Goal: Task Accomplishment & Management: Use online tool/utility

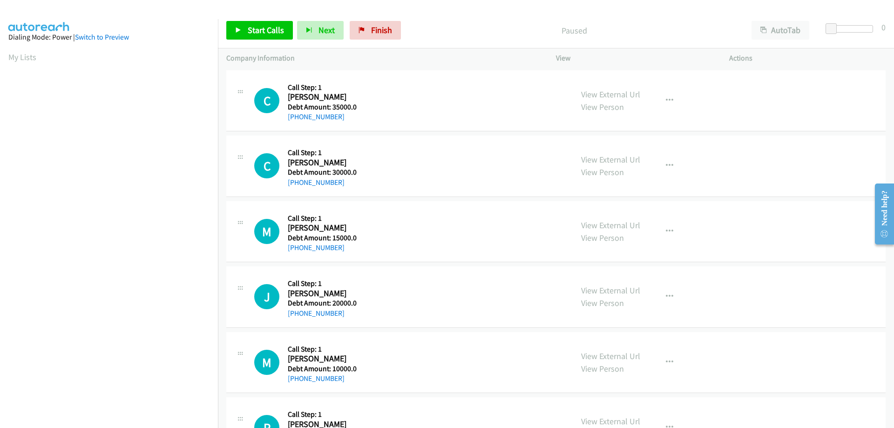
scroll to position [95, 0]
click at [263, 34] on span "Start Calls" at bounding box center [266, 30] width 36 height 11
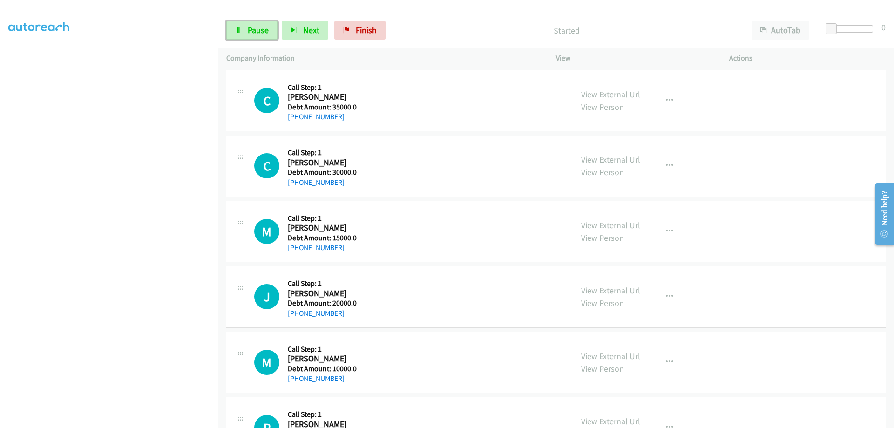
click at [263, 34] on span "Pause" at bounding box center [258, 30] width 21 height 11
click at [263, 34] on span "Start Calls" at bounding box center [266, 30] width 36 height 11
click at [303, 27] on span "Next" at bounding box center [311, 30] width 16 height 11
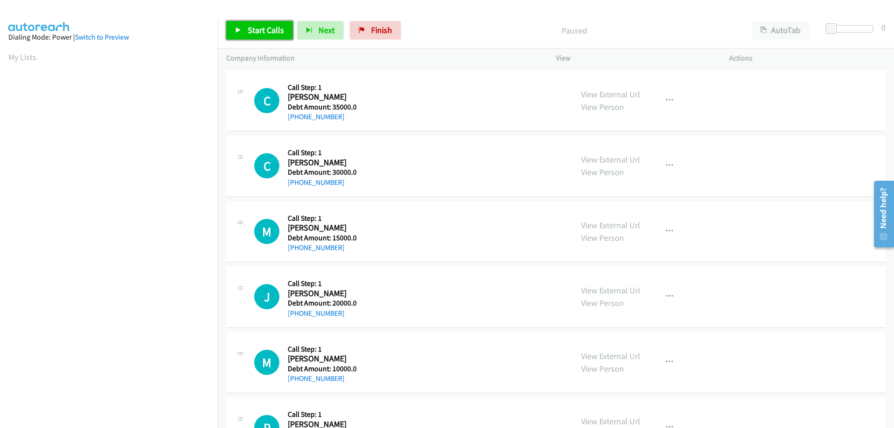
click at [251, 30] on span "Start Calls" at bounding box center [266, 30] width 36 height 11
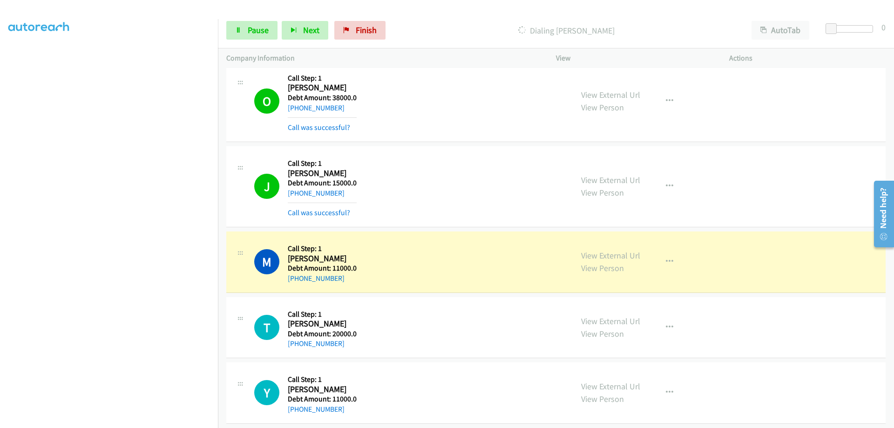
scroll to position [1235, 0]
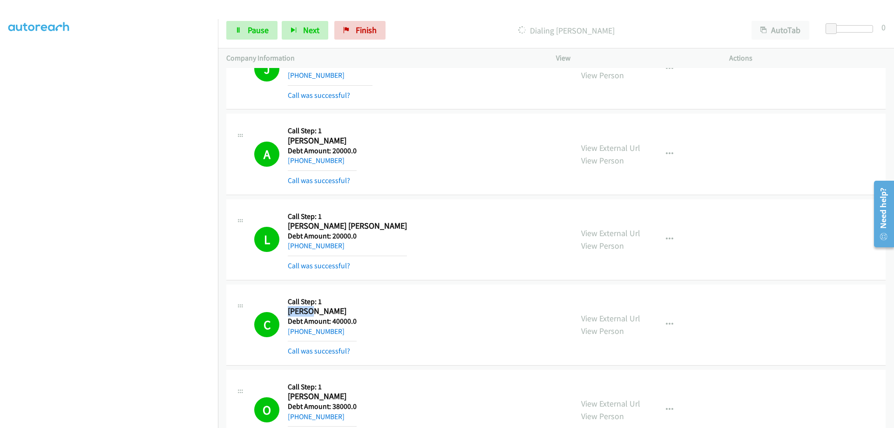
drag, startPoint x: 307, startPoint y: 312, endPoint x: 289, endPoint y: 311, distance: 17.7
click at [289, 311] on h2 "Collin Kerr" at bounding box center [322, 311] width 69 height 11
copy h2 "Collin"
drag, startPoint x: 332, startPoint y: 310, endPoint x: 309, endPoint y: 315, distance: 23.4
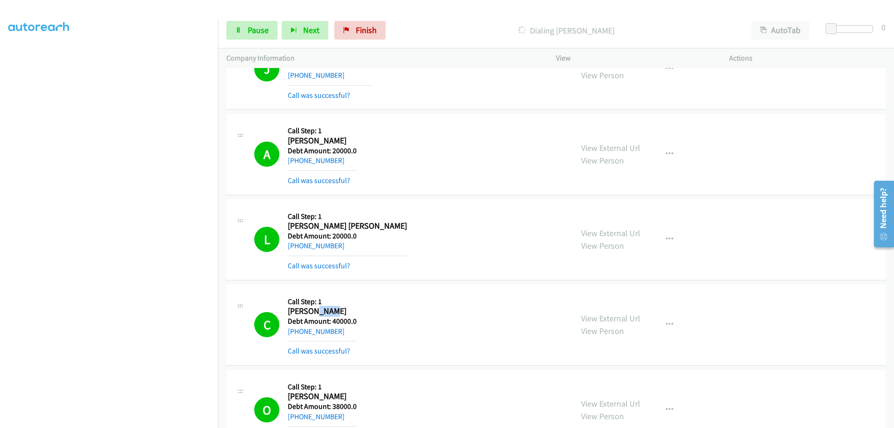
click at [310, 316] on h2 "Collin Kerr" at bounding box center [322, 311] width 69 height 11
copy h2 "Kerr"
drag, startPoint x: 339, startPoint y: 335, endPoint x: 296, endPoint y: 333, distance: 43.8
click at [296, 333] on div "+1 407-473-5001" at bounding box center [322, 331] width 69 height 11
copy link "407-473-5001"
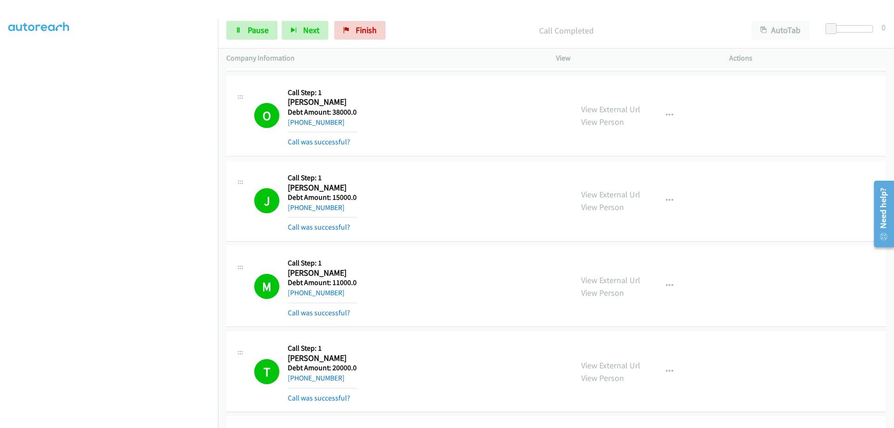
scroll to position [1544, 0]
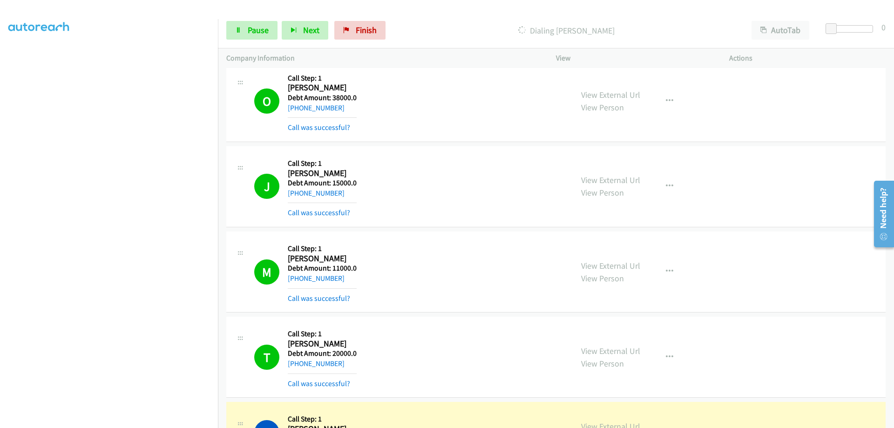
drag, startPoint x: 288, startPoint y: 257, endPoint x: 352, endPoint y: 283, distance: 68.9
click at [352, 283] on div "Callback Scheduled Call Step: 1 Michael Rosevink America/New_York Debt Amount: …" at bounding box center [322, 272] width 69 height 64
copy div "Michael Rosevink America/New_York Debt Amount: 11000.0 +1 607-279-0145"
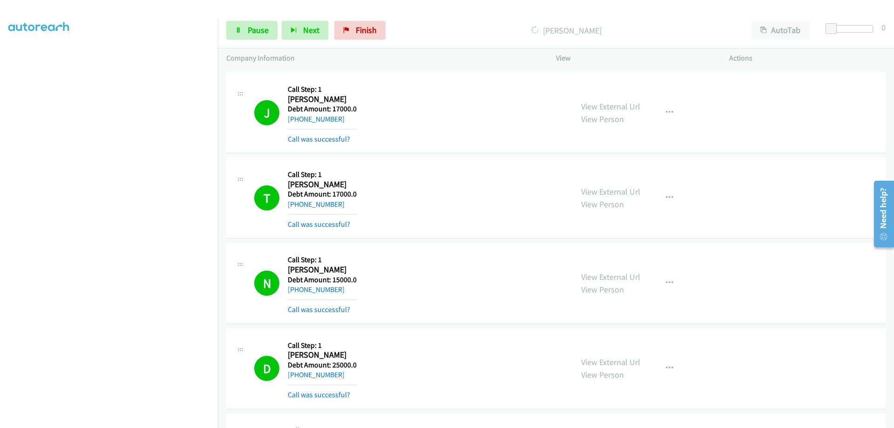
scroll to position [2779, 0]
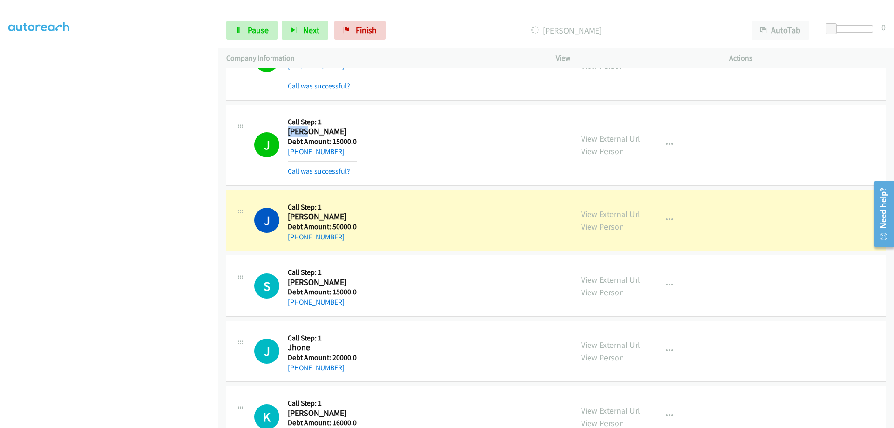
drag, startPoint x: 310, startPoint y: 133, endPoint x: 289, endPoint y: 136, distance: 21.2
click at [289, 136] on h2 "James Mays" at bounding box center [322, 131] width 69 height 11
copy h2 "James"
drag, startPoint x: 329, startPoint y: 135, endPoint x: 313, endPoint y: 135, distance: 15.4
click at [313, 135] on h2 "James Mays" at bounding box center [322, 131] width 69 height 11
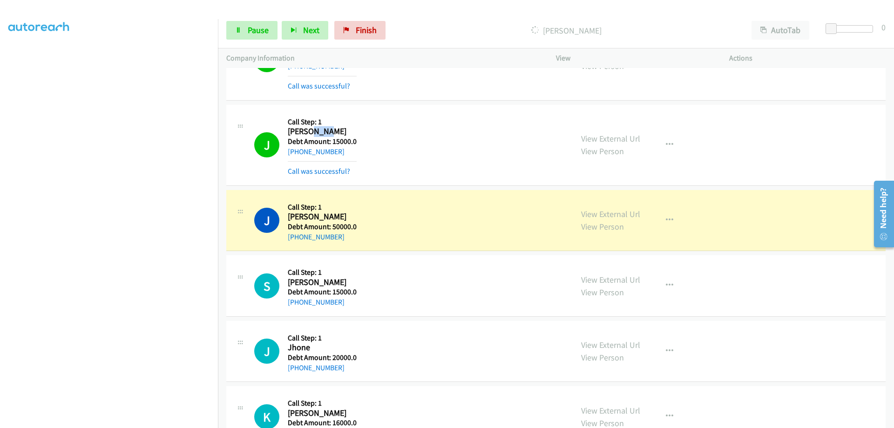
copy h2 "Mays"
drag, startPoint x: 329, startPoint y: 148, endPoint x: 297, endPoint y: 150, distance: 32.2
click at [297, 150] on div "+1 903-462-3349" at bounding box center [322, 151] width 69 height 11
copy link "903-462-3349"
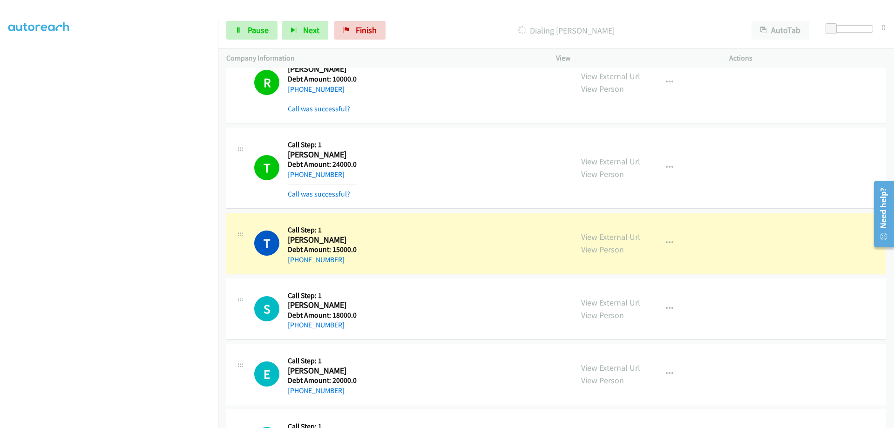
scroll to position [3705, 0]
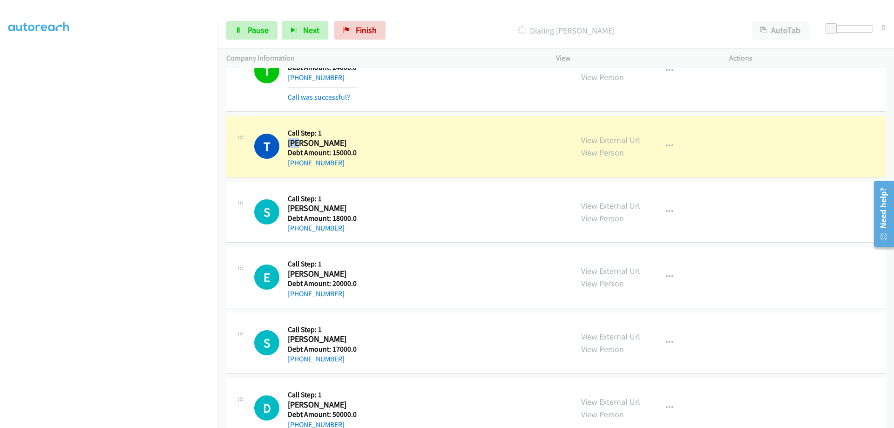
drag, startPoint x: 299, startPoint y: 144, endPoint x: 289, endPoint y: 143, distance: 10.7
click at [289, 143] on h2 "Tim Munyan" at bounding box center [322, 143] width 69 height 11
copy h2 "Tim"
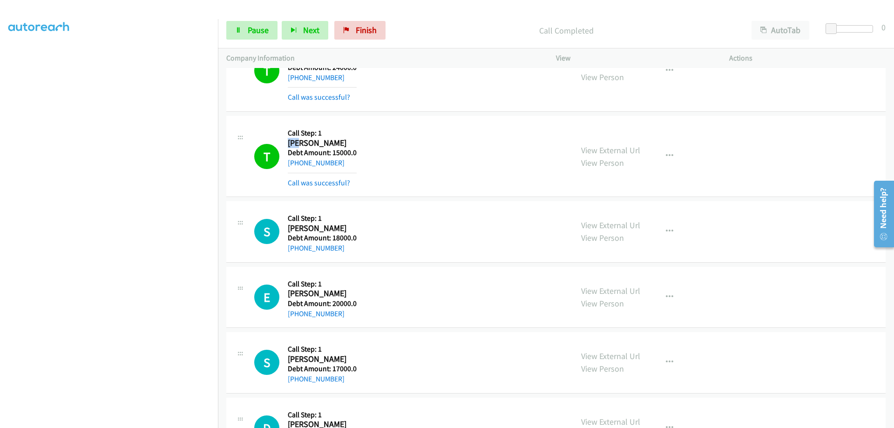
copy h2 "Tim"
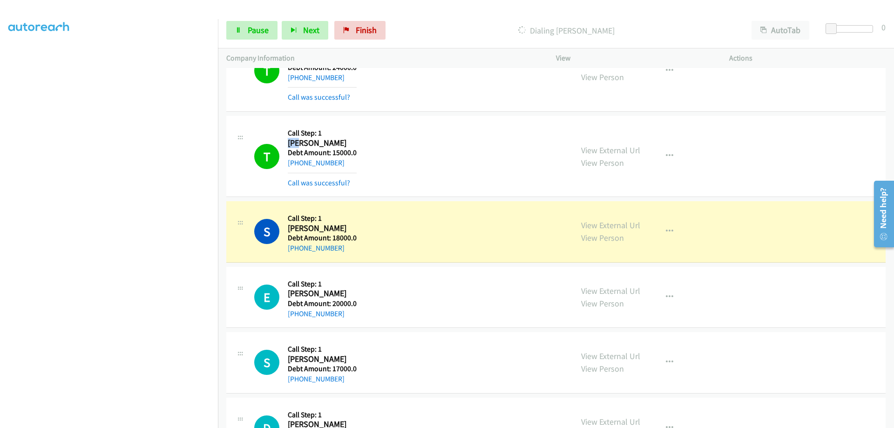
copy h2 "Tim"
drag, startPoint x: 338, startPoint y: 145, endPoint x: 304, endPoint y: 146, distance: 34.9
click at [304, 146] on h2 "Tim Munyan" at bounding box center [322, 143] width 69 height 11
drag, startPoint x: 342, startPoint y: 164, endPoint x: 297, endPoint y: 160, distance: 44.9
click at [297, 160] on div "+1 406-850-2652" at bounding box center [322, 162] width 69 height 11
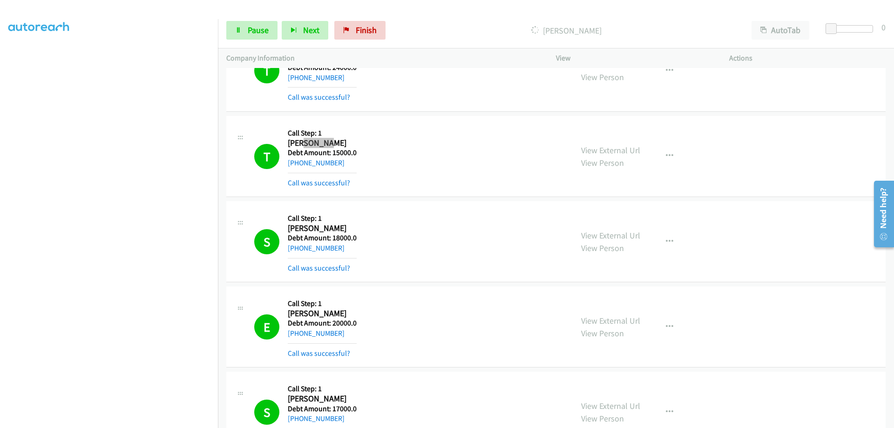
click at [262, 32] on span "Pause" at bounding box center [258, 30] width 21 height 11
click at [252, 34] on span "Start Calls" at bounding box center [243, 44] width 17 height 20
drag, startPoint x: 291, startPoint y: 221, endPoint x: 358, endPoint y: 242, distance: 71.1
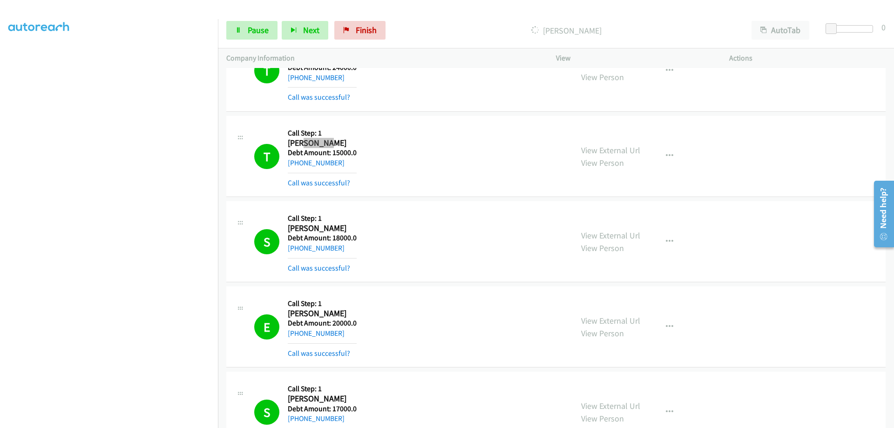
drag, startPoint x: 290, startPoint y: 222, endPoint x: 338, endPoint y: 244, distance: 52.9
drag, startPoint x: 289, startPoint y: 216, endPoint x: 356, endPoint y: 241, distance: 71.4
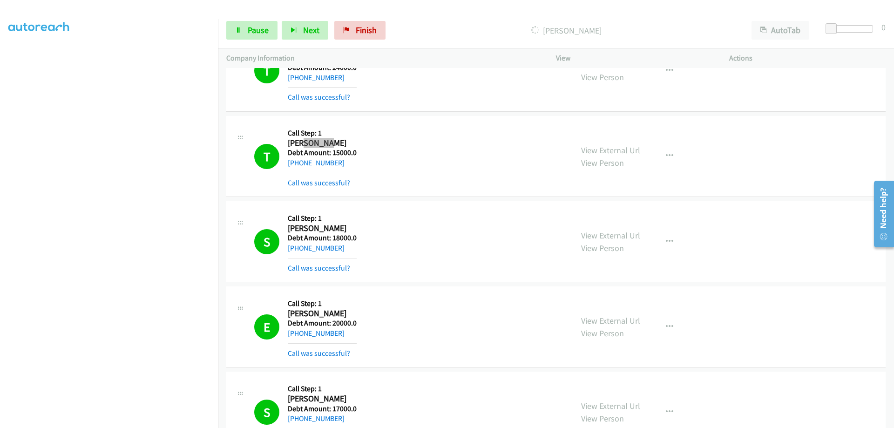
scroll to position [86, 0]
drag, startPoint x: 290, startPoint y: 340, endPoint x: 356, endPoint y: 355, distance: 67.7
click div "T Callback Scheduled Call Step: 1 Thierno Barry America/Chicago Debt Amount: 25…"
click at [249, 34] on span "Pause" at bounding box center [258, 30] width 21 height 11
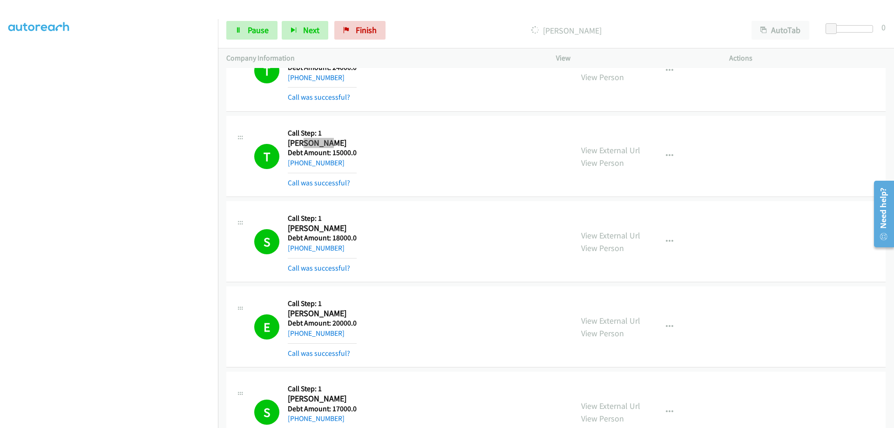
drag, startPoint x: 307, startPoint y: 88, endPoint x: 292, endPoint y: 83, distance: 15.2
click div "Callback Scheduled Call Step: 1 Jason Christman America/New_York Debt Amount: 1…"
click h2 "Jason Christman"
drag, startPoint x: 313, startPoint y: 87, endPoint x: 296, endPoint y: 84, distance: 17.8
click h2 "Jason Christman"
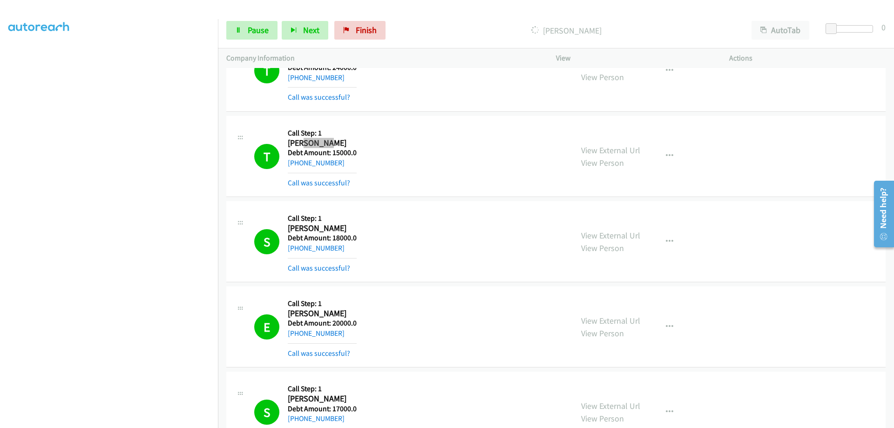
click h2 "Jason Christman"
drag, startPoint x: 309, startPoint y: 83, endPoint x: 288, endPoint y: 83, distance: 20.5
click h2 "Jason Christman"
drag, startPoint x: 346, startPoint y: 85, endPoint x: 312, endPoint y: 79, distance: 34.6
click h2 "Jason Christman"
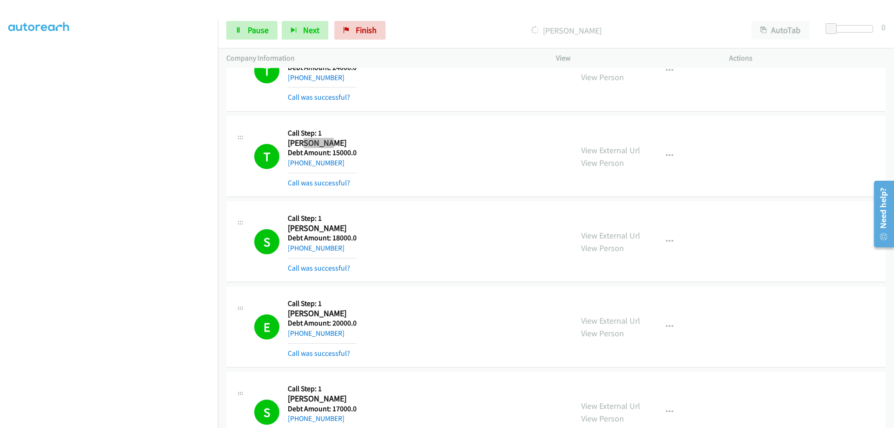
drag, startPoint x: 342, startPoint y: 101, endPoint x: 298, endPoint y: 106, distance: 44.4
click div "+1 570-350-8111"
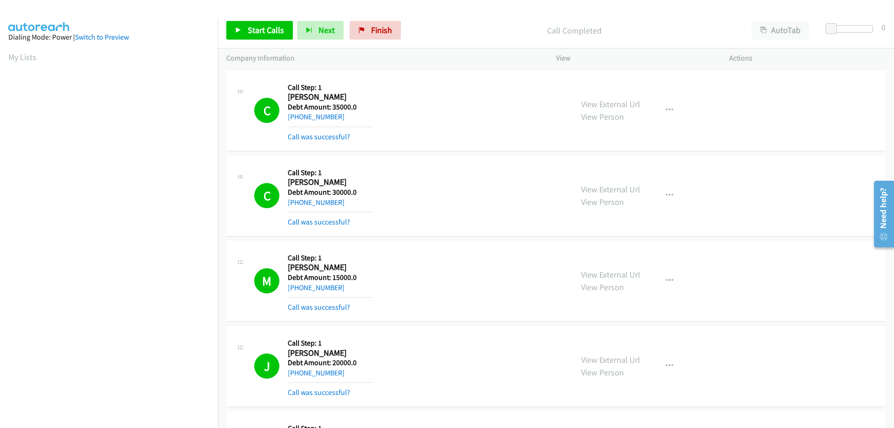
scroll to position [8029, 0]
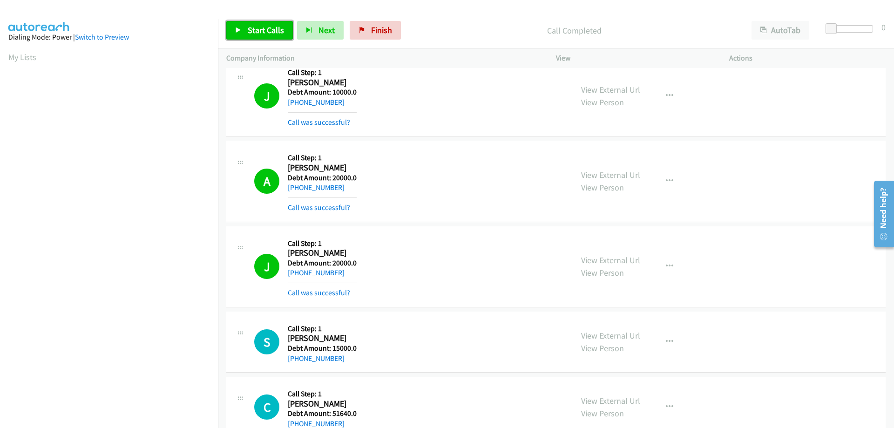
click at [273, 27] on span "Start Calls" at bounding box center [266, 30] width 36 height 11
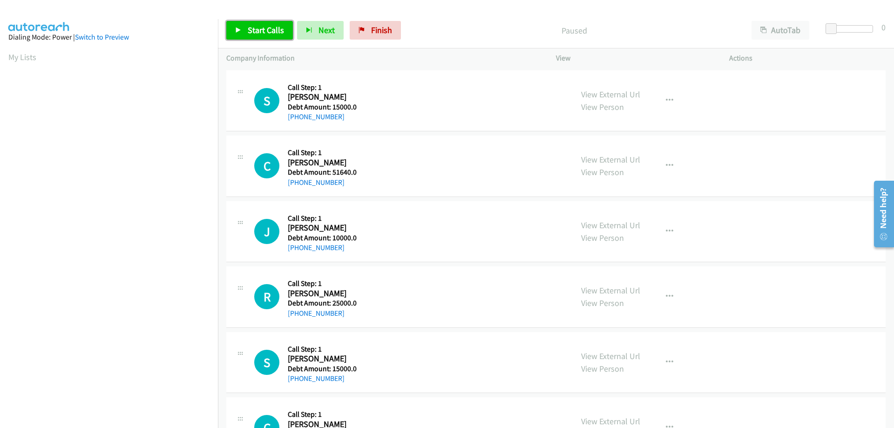
click at [271, 33] on span "Start Calls" at bounding box center [266, 30] width 36 height 11
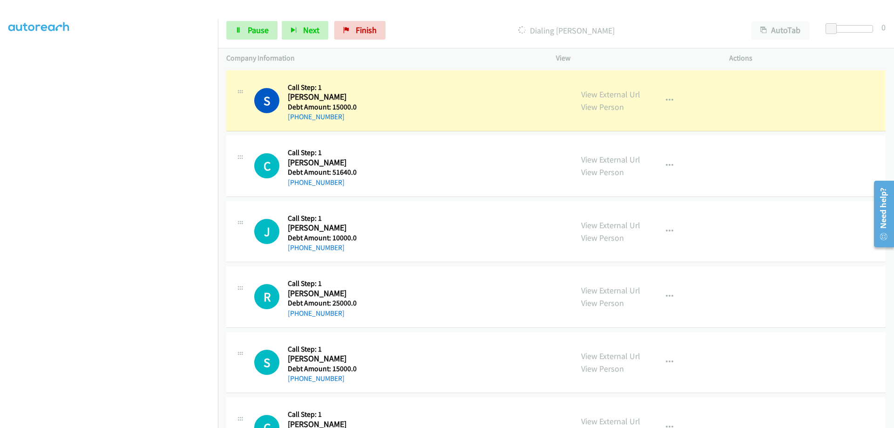
scroll to position [94, 0]
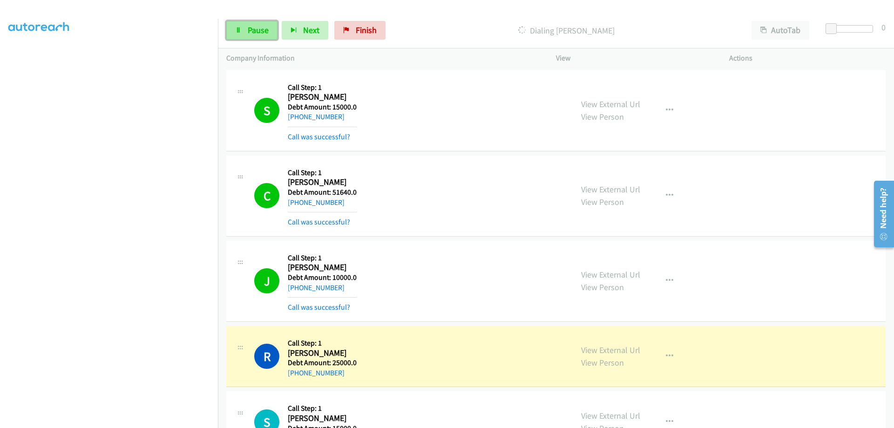
click at [250, 27] on span "Pause" at bounding box center [258, 30] width 21 height 11
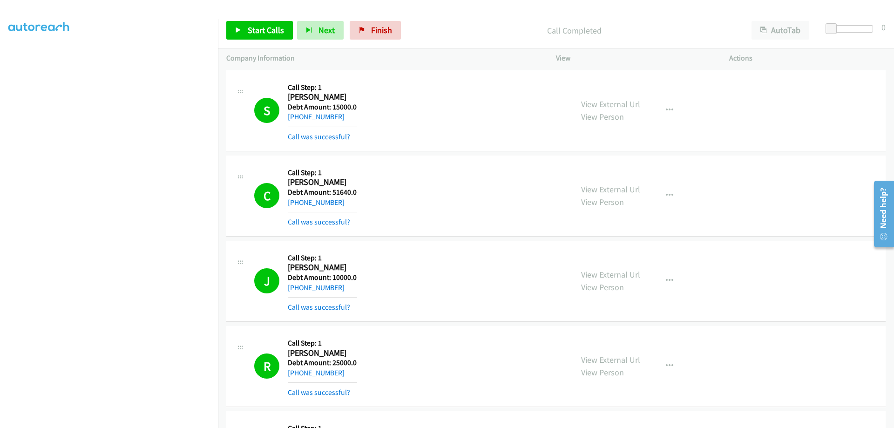
scroll to position [74, 0]
click at [270, 28] on span "Start Calls" at bounding box center [266, 30] width 36 height 11
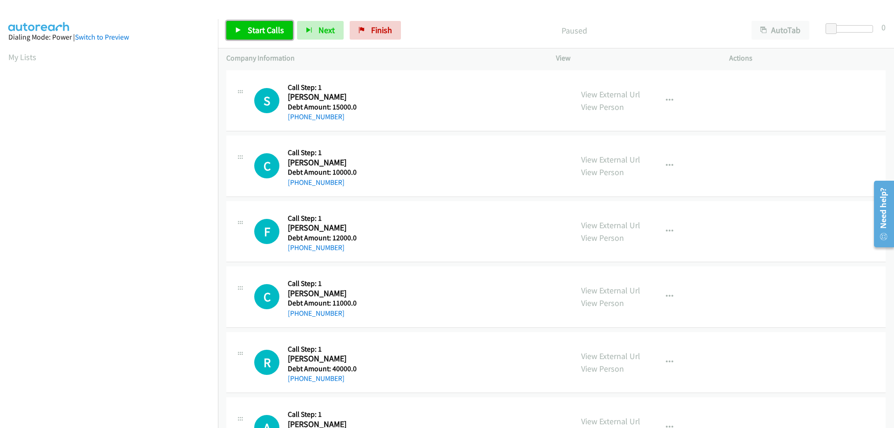
click at [255, 28] on span "Start Calls" at bounding box center [266, 30] width 36 height 11
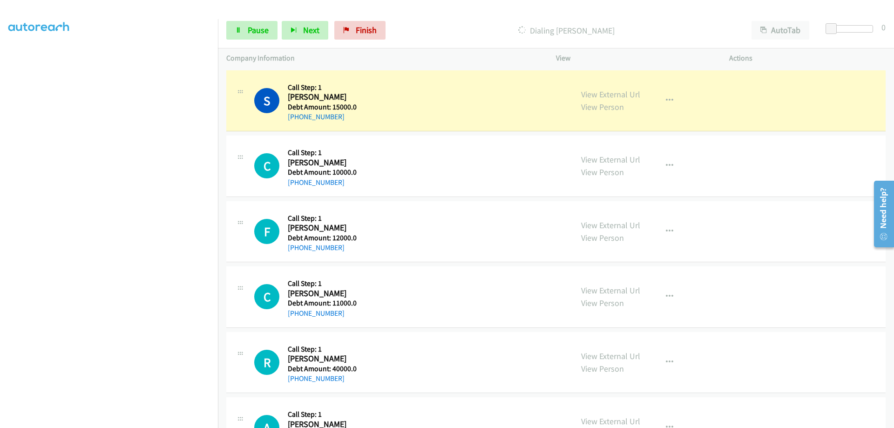
scroll to position [94, 0]
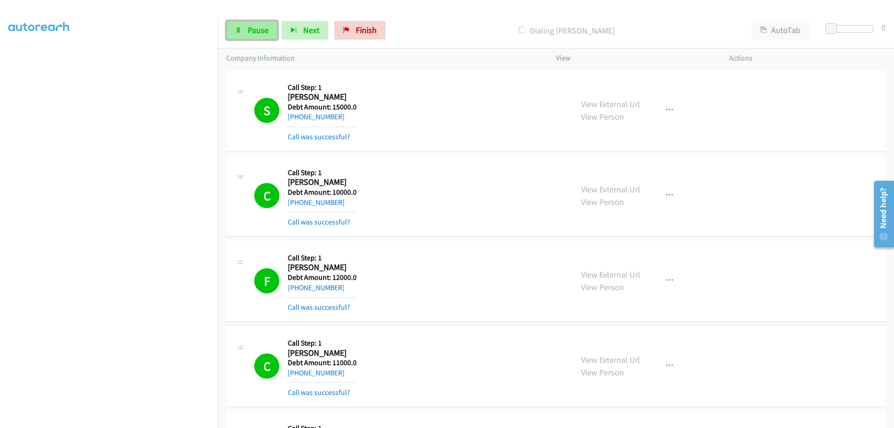
click at [263, 33] on span "Pause" at bounding box center [258, 30] width 21 height 11
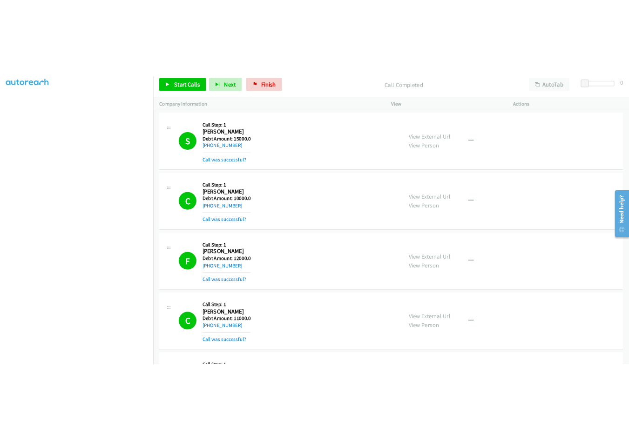
scroll to position [0, 0]
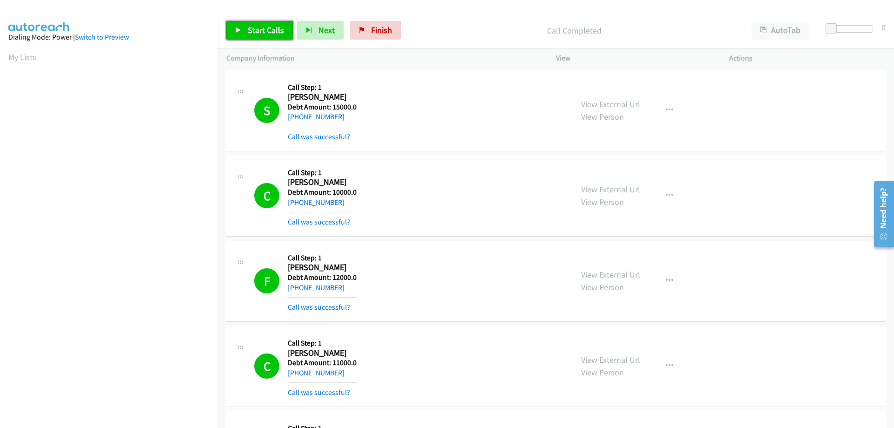
click at [253, 24] on link "Start Calls" at bounding box center [259, 30] width 67 height 19
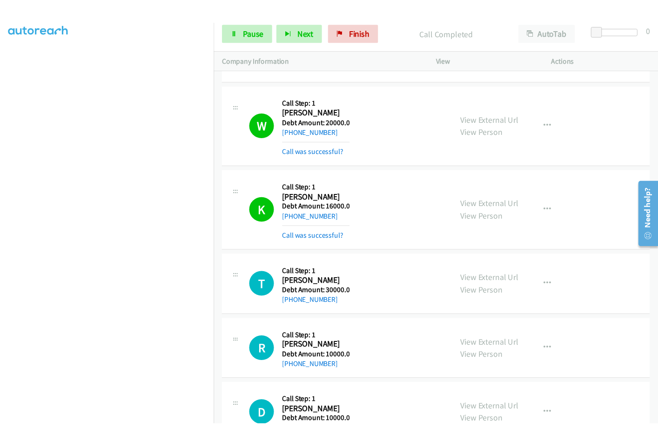
scroll to position [75, 0]
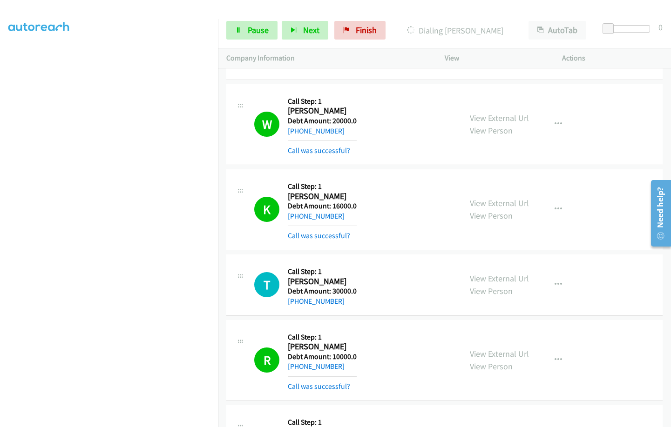
click at [255, 20] on div "Start Calls Pause Next Finish Dialing Christian Canals AutoTab AutoTab 0" at bounding box center [444, 31] width 453 height 36
click at [257, 26] on span "Pause" at bounding box center [258, 30] width 21 height 11
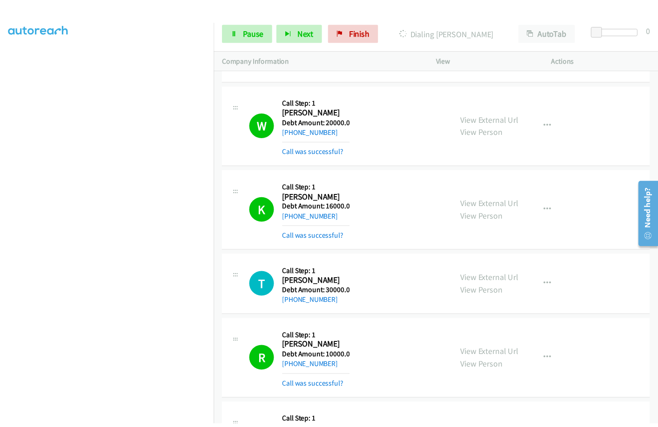
scroll to position [0, 0]
click at [244, 31] on link "Start Calls" at bounding box center [235, 26] width 18 height 10
click at [250, 25] on span "Pause" at bounding box center [258, 30] width 21 height 11
click at [252, 34] on span "Start Calls" at bounding box center [243, 44] width 17 height 20
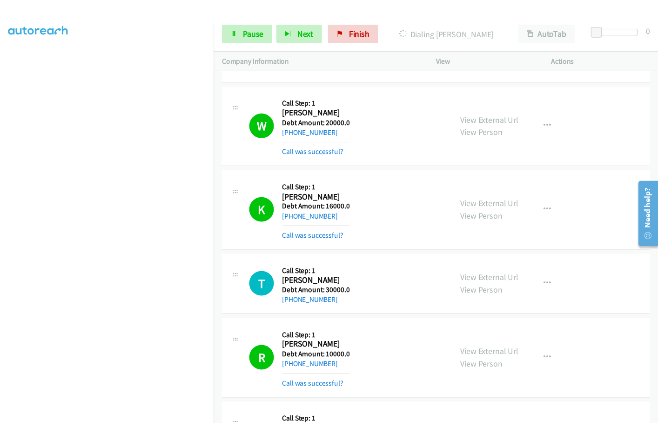
drag, startPoint x: 317, startPoint y: 120, endPoint x: 288, endPoint y: 118, distance: 28.5
click h2 "Antonio Arriaga"
copy h2 "Antonio"
drag, startPoint x: 346, startPoint y: 122, endPoint x: 317, endPoint y: 115, distance: 30.3
click h2 "Antonio Arriaga"
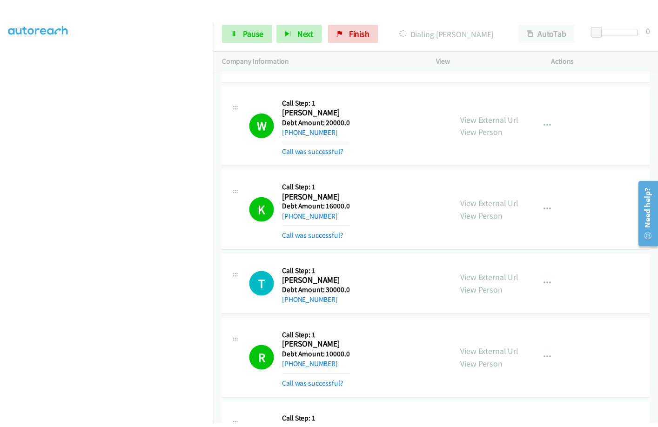
copy h2 "Arriaga"
drag, startPoint x: 339, startPoint y: 141, endPoint x: 297, endPoint y: 142, distance: 41.9
click div "+1 956-220-6751"
copy link "956-220-6751"
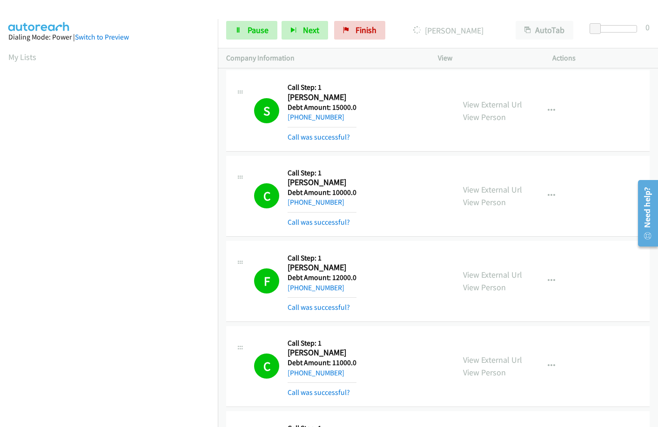
scroll to position [75, 0]
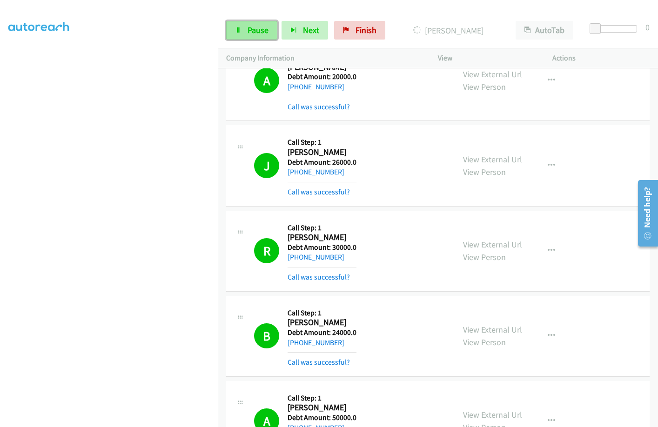
click at [264, 34] on span "Pause" at bounding box center [258, 30] width 21 height 11
click at [261, 29] on span "Start Calls" at bounding box center [266, 30] width 36 height 11
click at [247, 27] on link "Pause" at bounding box center [251, 30] width 51 height 19
click at [277, 30] on span "Start Calls" at bounding box center [266, 30] width 36 height 11
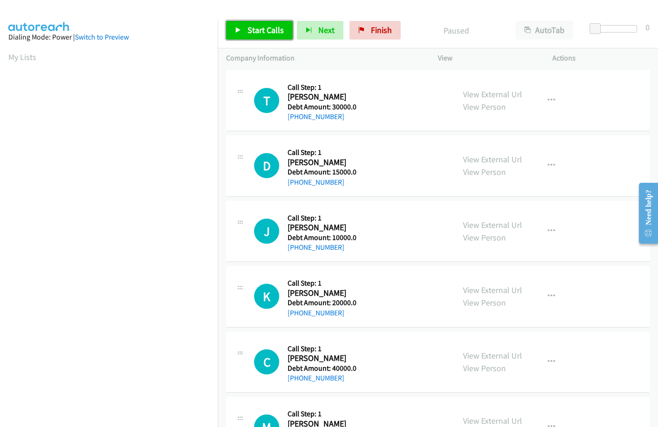
click at [238, 25] on link "Start Calls" at bounding box center [259, 30] width 67 height 19
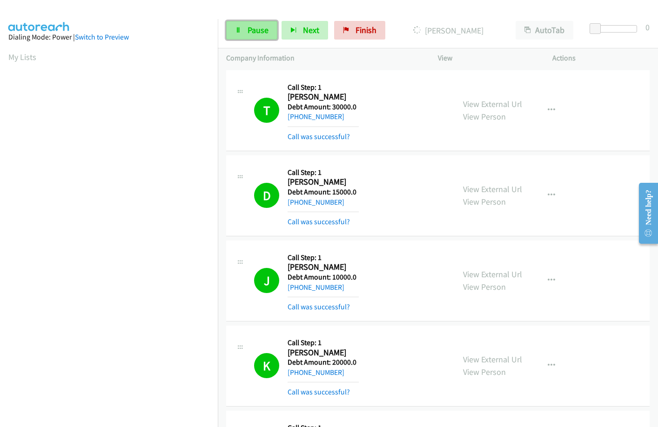
click at [265, 27] on span "Pause" at bounding box center [258, 30] width 21 height 11
click at [256, 36] on link "Start Calls" at bounding box center [259, 30] width 67 height 19
click at [271, 26] on link "Pause" at bounding box center [251, 30] width 51 height 19
click at [271, 26] on span "Start Calls" at bounding box center [266, 30] width 36 height 11
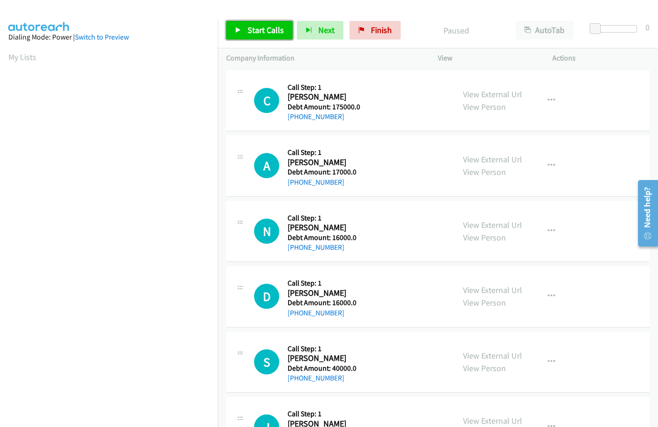
click at [251, 31] on span "Start Calls" at bounding box center [266, 30] width 36 height 11
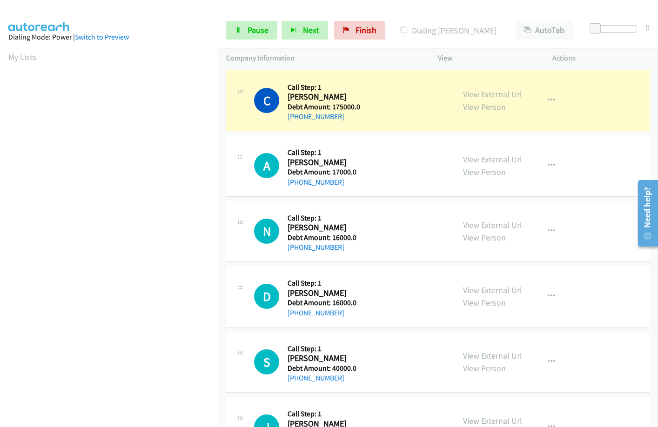
click at [156, 32] on div "Dialing Mode: Power | Switch to Preview" at bounding box center [108, 37] width 201 height 11
click at [264, 24] on link "Pause" at bounding box center [251, 30] width 51 height 19
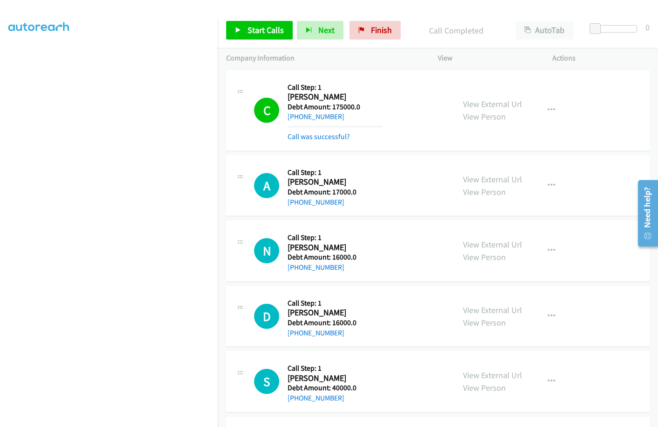
click at [147, 14] on div at bounding box center [325, 18] width 650 height 36
click at [190, 19] on iframe at bounding box center [113, 205] width 210 height 442
click at [256, 38] on link "Start Calls" at bounding box center [259, 30] width 67 height 19
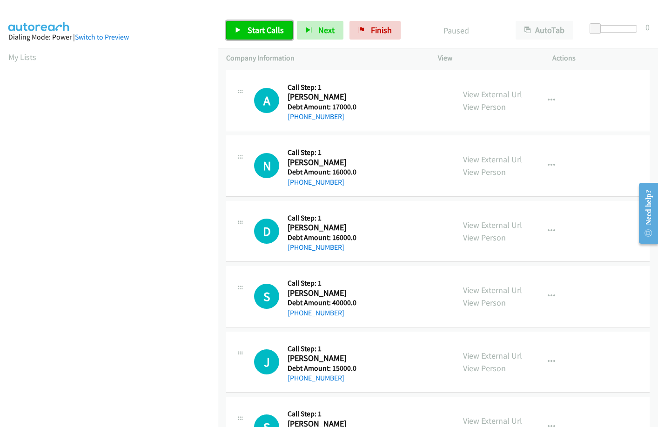
click at [264, 35] on span "Start Calls" at bounding box center [266, 30] width 36 height 11
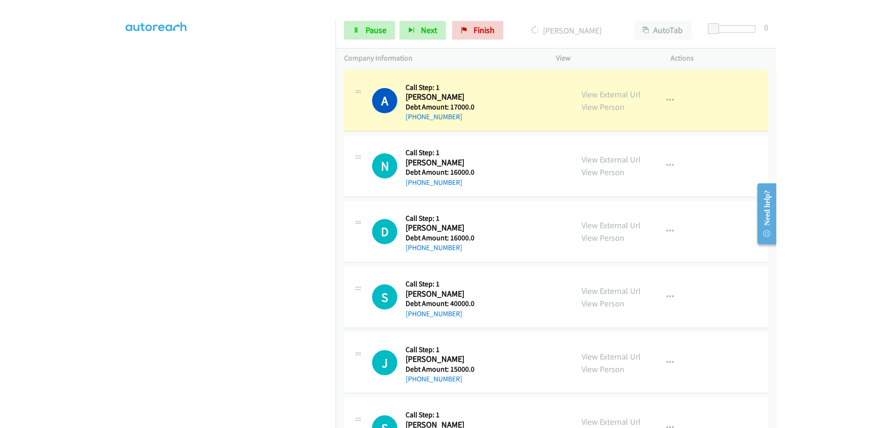
scroll to position [95, 0]
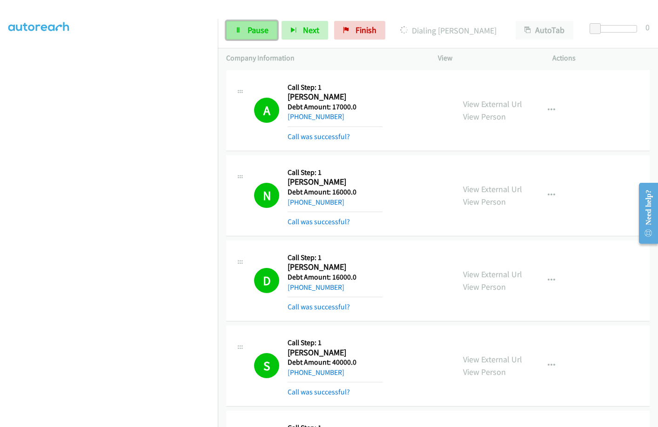
click at [264, 30] on span "Pause" at bounding box center [258, 30] width 21 height 11
click at [264, 25] on span "Start Calls" at bounding box center [266, 30] width 36 height 11
click at [260, 29] on span "Pause" at bounding box center [258, 30] width 21 height 11
click at [252, 34] on span "Start Calls" at bounding box center [243, 44] width 17 height 20
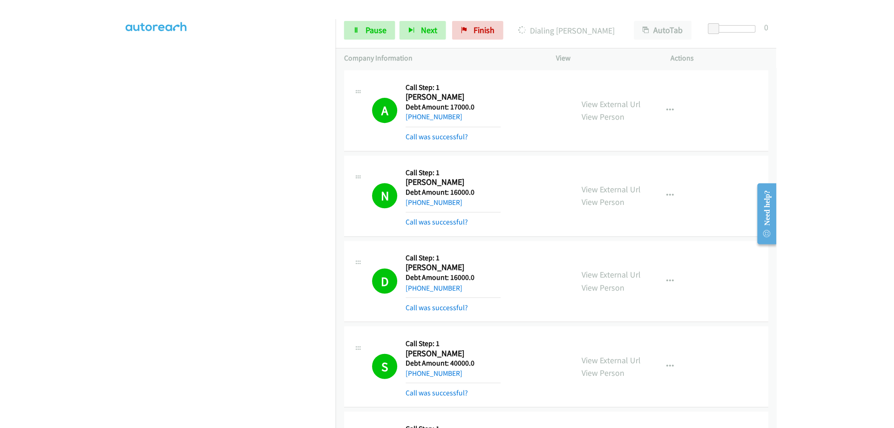
scroll to position [2159, 0]
drag, startPoint x: 286, startPoint y: 134, endPoint x: 313, endPoint y: 141, distance: 27.6
drag, startPoint x: 344, startPoint y: 155, endPoint x: 287, endPoint y: 135, distance: 60.5
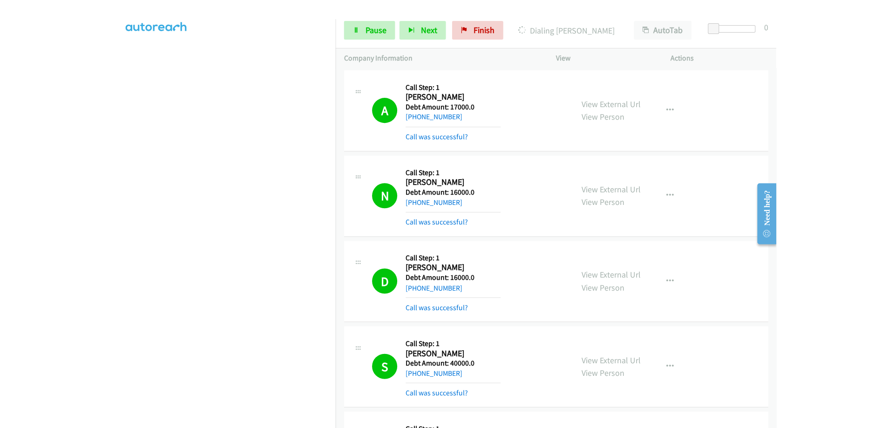
copy div "Maryann Quartochi America/New_York Debt Amount: 16000.0 +1 508-241-8352"
click at [248, 34] on span "Pause" at bounding box center [258, 30] width 21 height 11
drag, startPoint x: 310, startPoint y: 306, endPoint x: 288, endPoint y: 307, distance: 21.9
click h2 "Bernal Cortez"
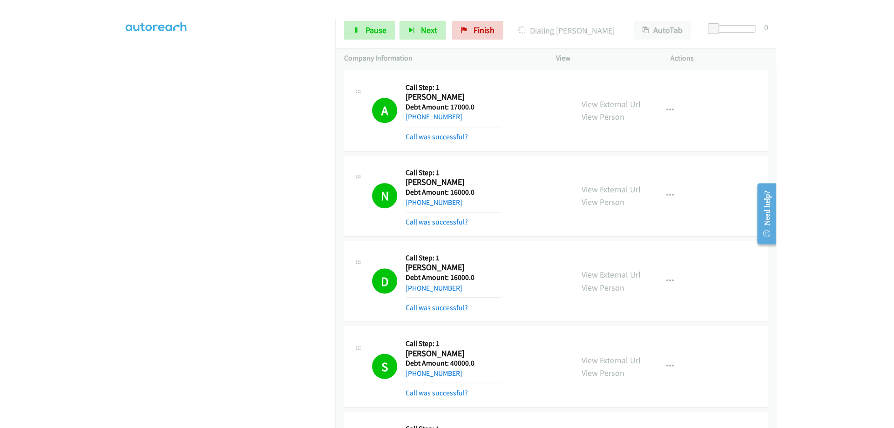
copy h2 "Bernal"
drag, startPoint x: 338, startPoint y: 308, endPoint x: 311, endPoint y: 305, distance: 27.6
click h2 "Bernal Cortez"
copy h2 "Cortez"
drag, startPoint x: 344, startPoint y: 325, endPoint x: 297, endPoint y: 325, distance: 46.6
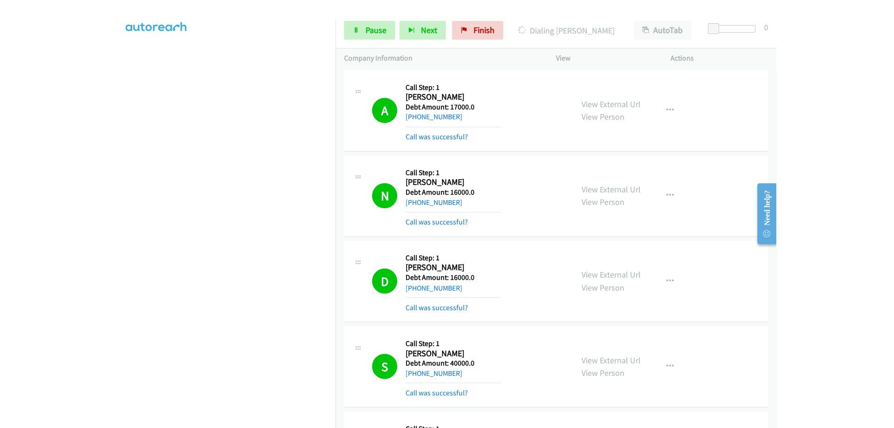
click div "+1 702-449-0968"
copy link "702-449-0968"
click at [252, 34] on span "Start Calls" at bounding box center [243, 44] width 17 height 20
drag, startPoint x: 308, startPoint y: 181, endPoint x: 289, endPoint y: 183, distance: 19.2
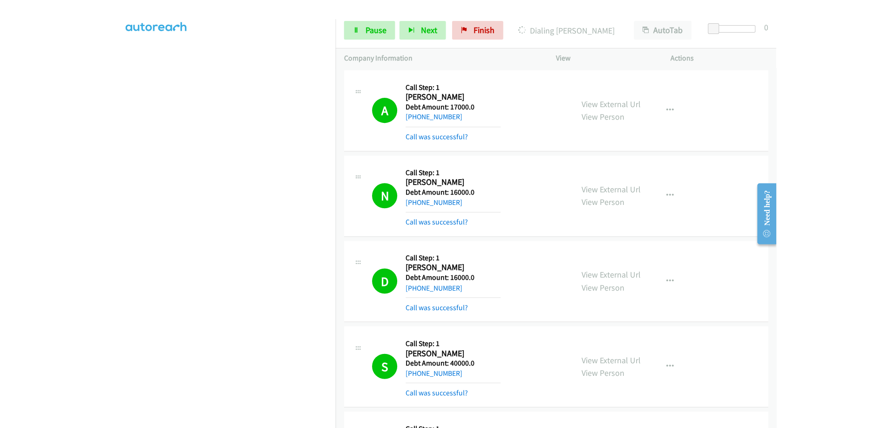
click h2 "Betty Thomas"
copy h2 "Betty"
click at [250, 27] on span "Pause" at bounding box center [258, 30] width 21 height 11
drag, startPoint x: 338, startPoint y: 182, endPoint x: 310, endPoint y: 183, distance: 28.4
click h2 "Betty Thomas"
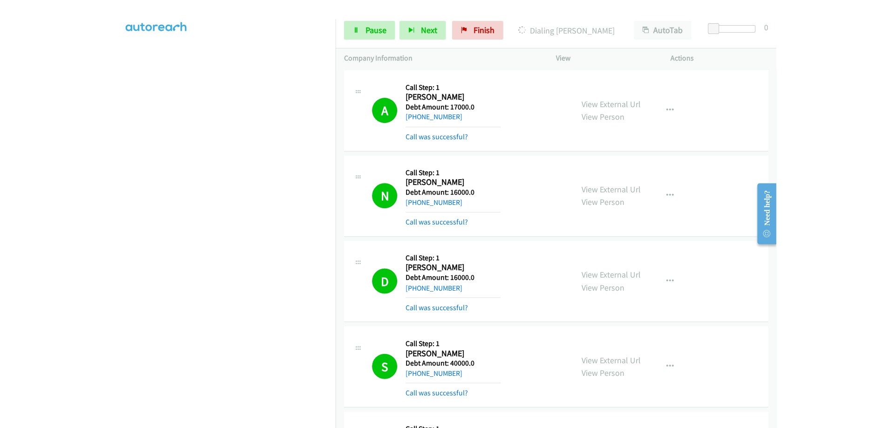
copy h2 "Thomas"
drag, startPoint x: 340, startPoint y: 203, endPoint x: 296, endPoint y: 200, distance: 43.9
click div "+1 337-308-8940"
copy link "337-308-8940"
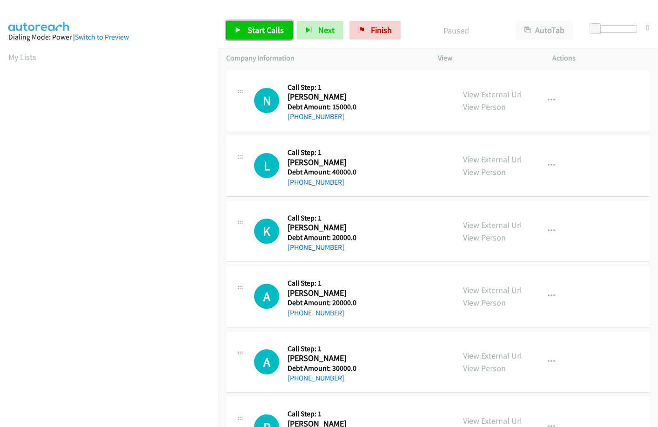
click at [275, 31] on span "Start Calls" at bounding box center [266, 30] width 36 height 11
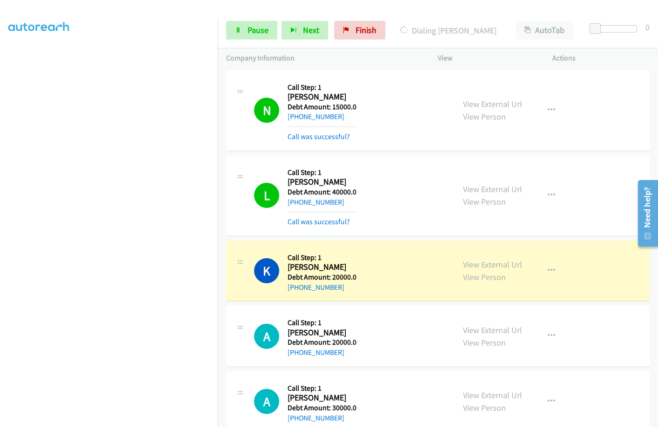
scroll to position [86, 0]
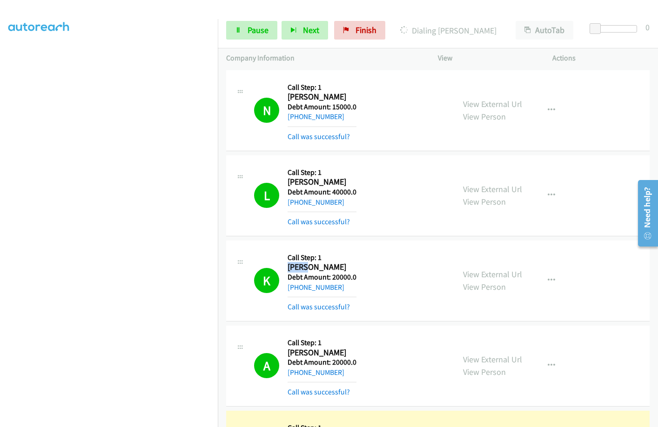
drag, startPoint x: 306, startPoint y: 267, endPoint x: 286, endPoint y: 264, distance: 19.8
click at [286, 264] on div "K Callback Scheduled Call Step: 1 [PERSON_NAME] America/Denver Debt Amount: 200…" at bounding box center [350, 281] width 192 height 64
copy h2 "Kripa"
drag, startPoint x: 334, startPoint y: 270, endPoint x: 310, endPoint y: 270, distance: 24.2
click at [310, 270] on h2 "[PERSON_NAME]" at bounding box center [322, 267] width 68 height 11
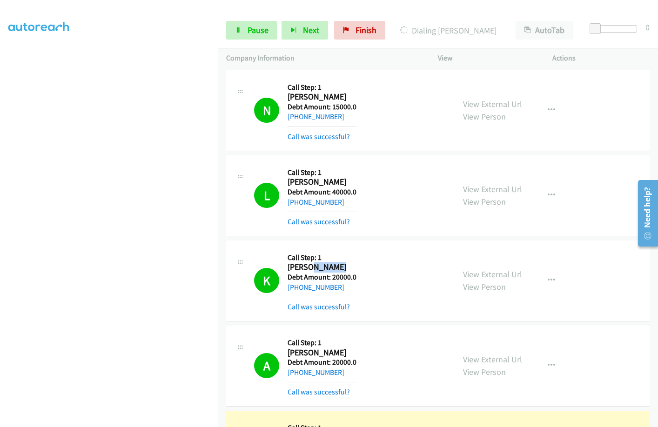
copy h2 "Chauhan"
drag, startPoint x: 339, startPoint y: 290, endPoint x: 297, endPoint y: 288, distance: 41.9
click at [297, 288] on div "[PHONE_NUMBER]" at bounding box center [322, 287] width 69 height 11
copy link "[PHONE_NUMBER]"
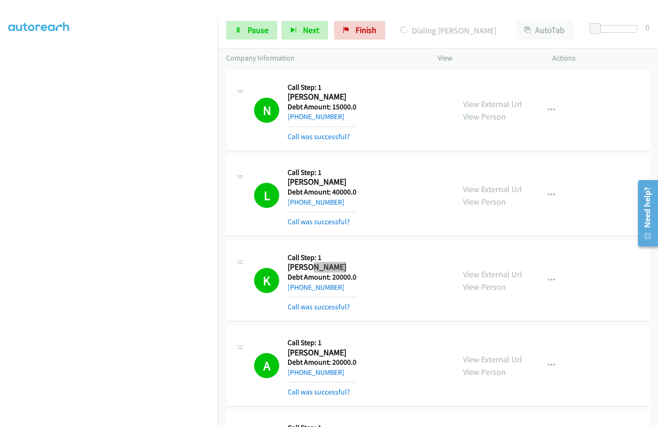
scroll to position [95, 0]
click at [250, 36] on link "Pause" at bounding box center [251, 30] width 51 height 19
click at [192, 19] on iframe at bounding box center [113, 207] width 210 height 442
click at [252, 34] on span "Start Calls" at bounding box center [243, 44] width 17 height 20
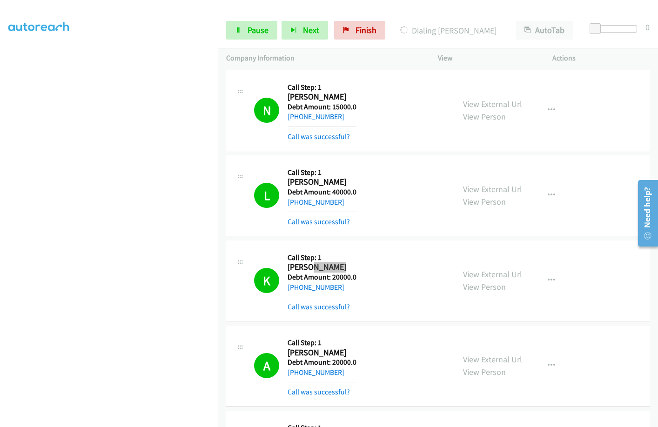
click at [258, 33] on span "Pause" at bounding box center [258, 30] width 21 height 11
click at [252, 34] on span "Start Calls" at bounding box center [243, 44] width 17 height 20
click at [245, 29] on link "Pause" at bounding box center [251, 30] width 51 height 19
click at [252, 34] on span "Start Calls" at bounding box center [243, 44] width 17 height 20
click at [227, 29] on link "Pause" at bounding box center [251, 30] width 51 height 19
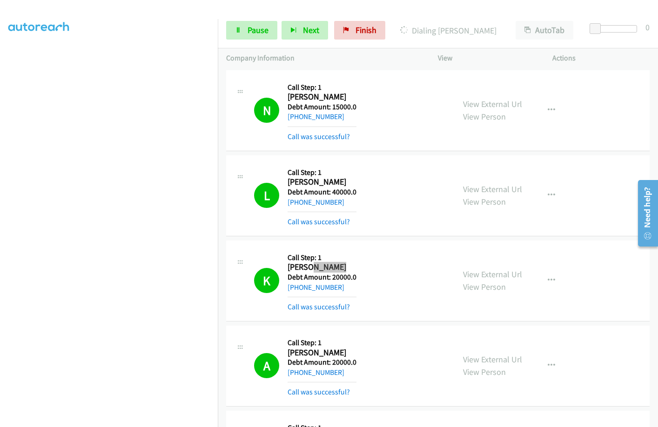
click at [244, 21] on link "Start Calls" at bounding box center [235, 26] width 18 height 10
